Goal: Complete application form

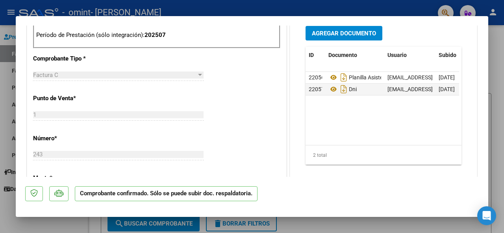
scroll to position [330, 0]
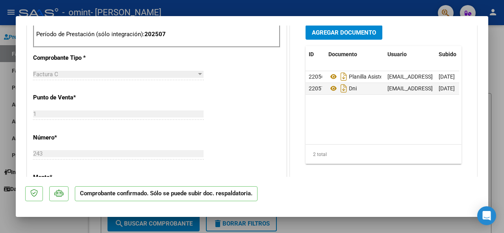
click at [497, 66] on div at bounding box center [252, 116] width 504 height 233
type input "$ 0,00"
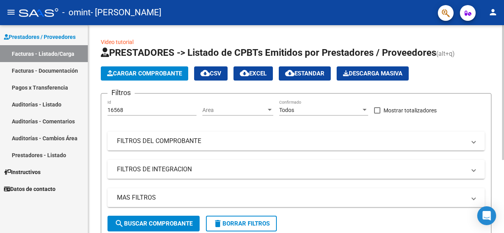
click at [469, 81] on app-list-header "PRESTADORES -> Listado de CPBTs Emitidos por Prestadores / Proveedores (alt+q) …" at bounding box center [296, 142] width 390 height 192
